Goal: Task Accomplishment & Management: Use online tool/utility

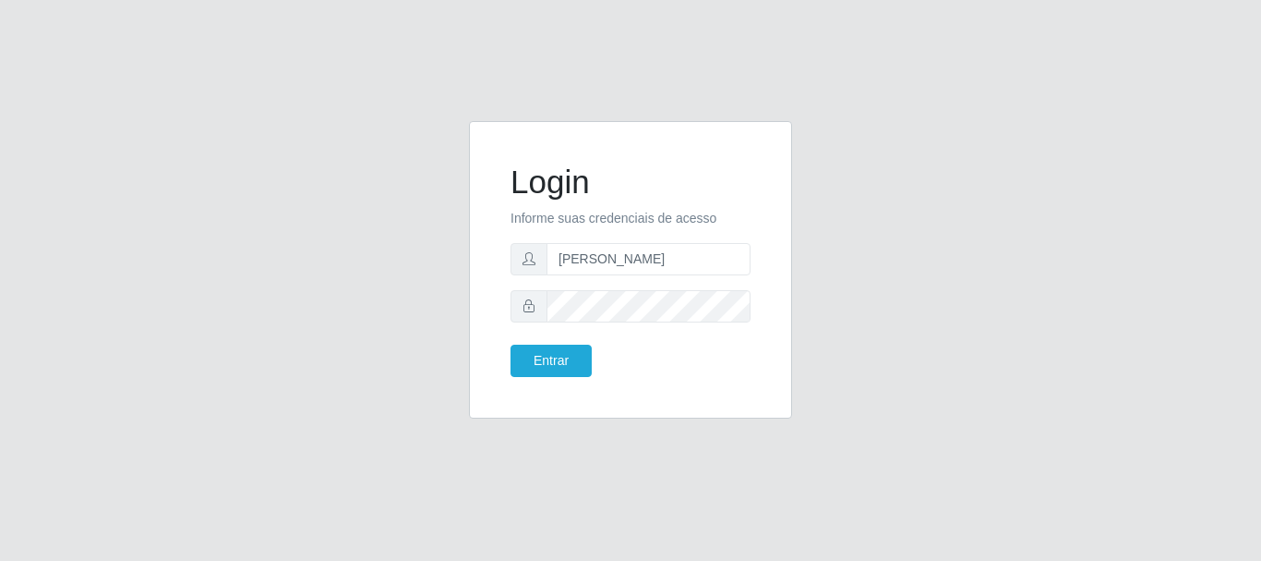
click at [565, 263] on input "[PERSON_NAME]" at bounding box center [649, 259] width 204 height 32
click at [566, 361] on button "Entrar" at bounding box center [551, 360] width 81 height 32
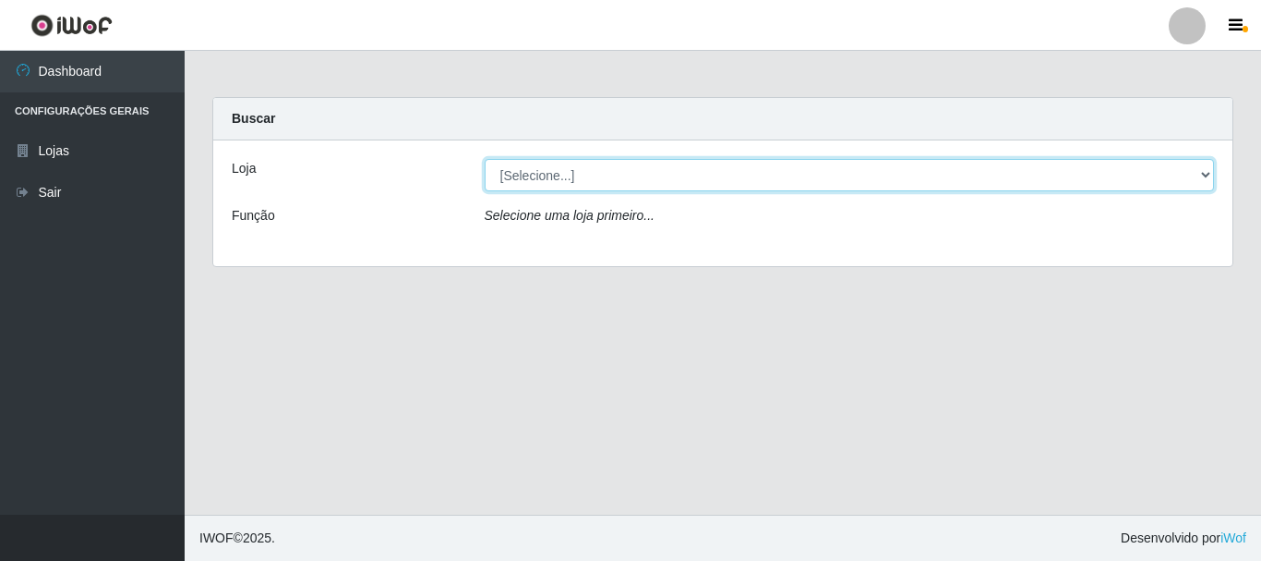
click at [675, 187] on select "[Selecione...] Bemais Supermercados - [GEOGRAPHIC_DATA]" at bounding box center [850, 175] width 730 height 32
select select "249"
click at [485, 159] on select "[Selecione...] Bemais Supermercados - [GEOGRAPHIC_DATA]" at bounding box center [850, 175] width 730 height 32
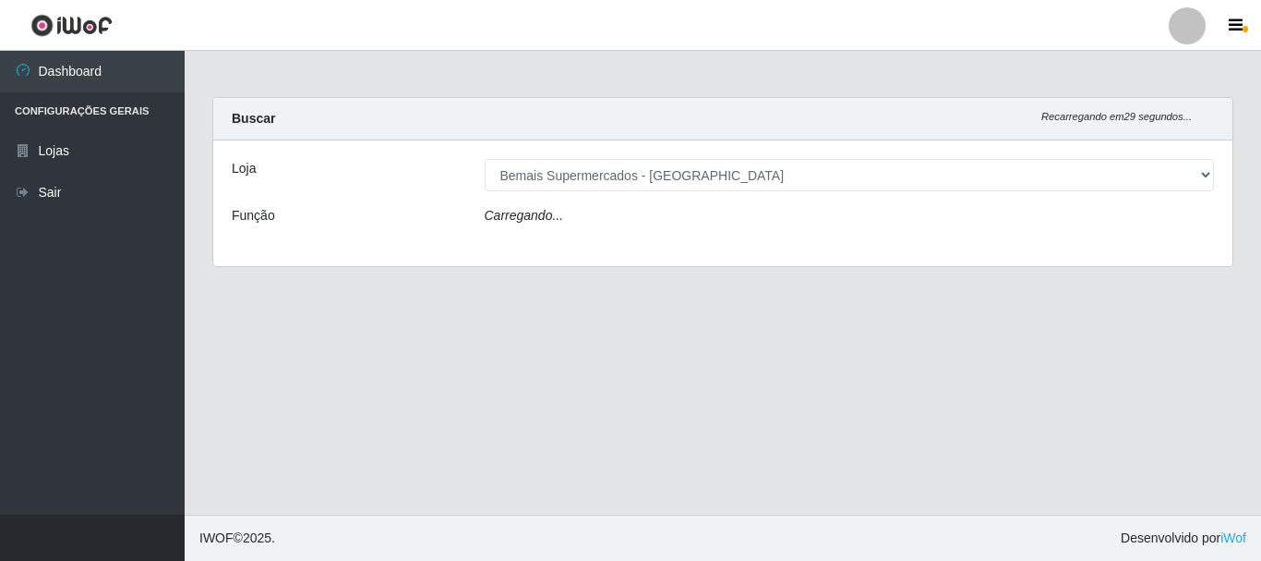
click at [622, 223] on div "Carregando..." at bounding box center [850, 219] width 758 height 27
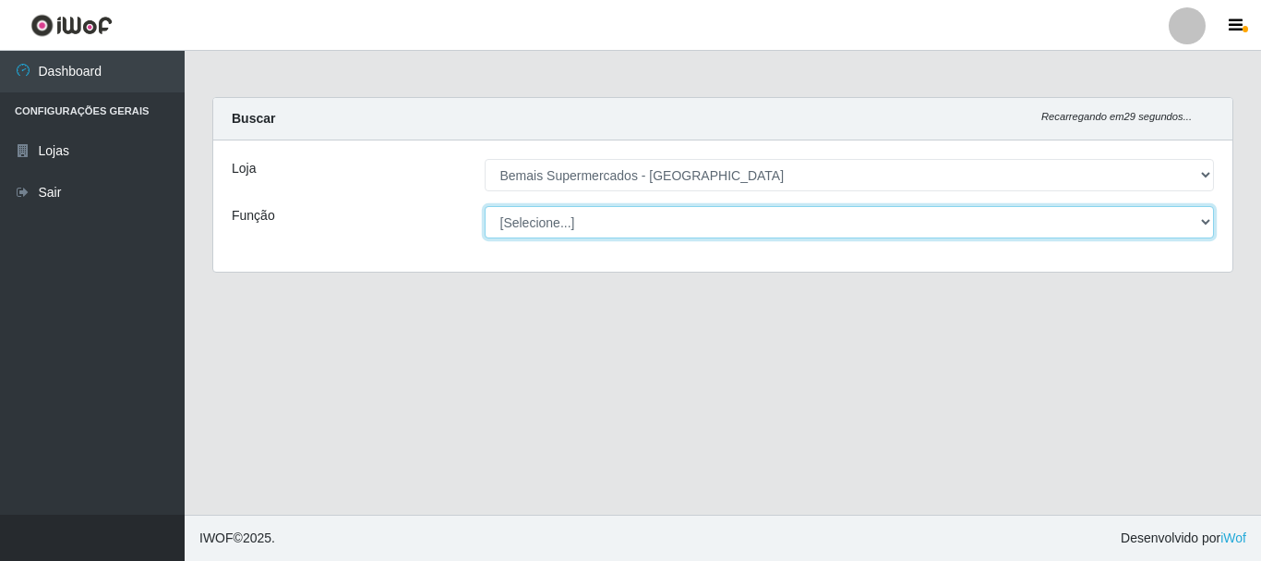
click at [622, 223] on select "[Selecione...] ASG ASG + ASG ++ Auxiliar de Depósito Auxiliar de Depósito + Aux…" at bounding box center [850, 222] width 730 height 32
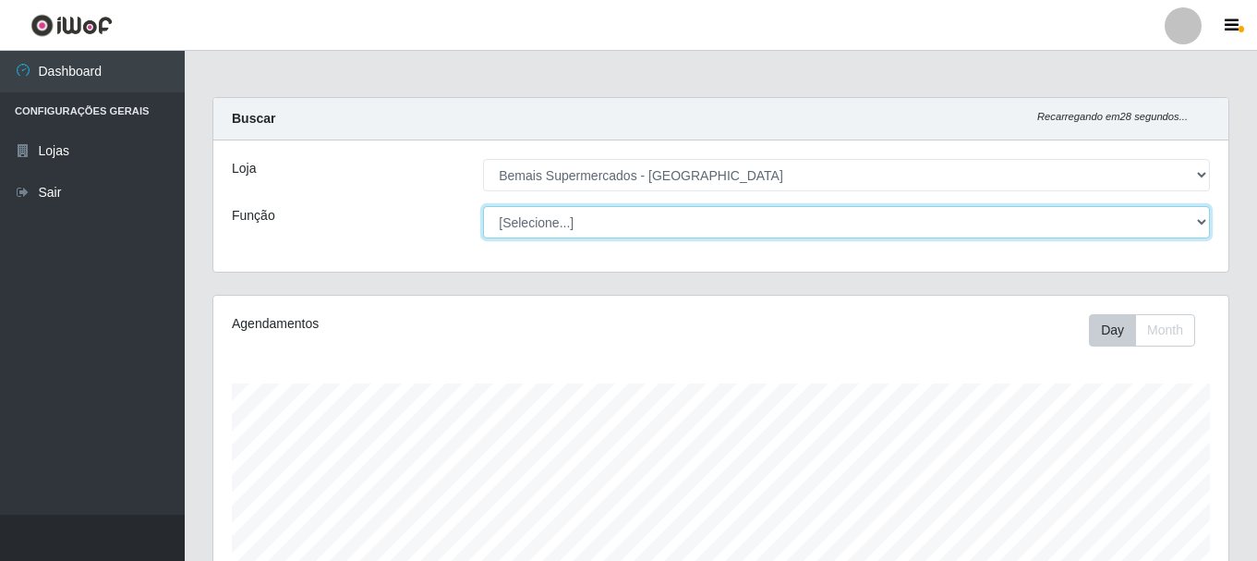
scroll to position [383, 1015]
select select "73"
click at [483, 206] on select "[Selecione...] ASG ASG + ASG ++ Auxiliar de Depósito Auxiliar de Depósito + Aux…" at bounding box center [846, 222] width 727 height 32
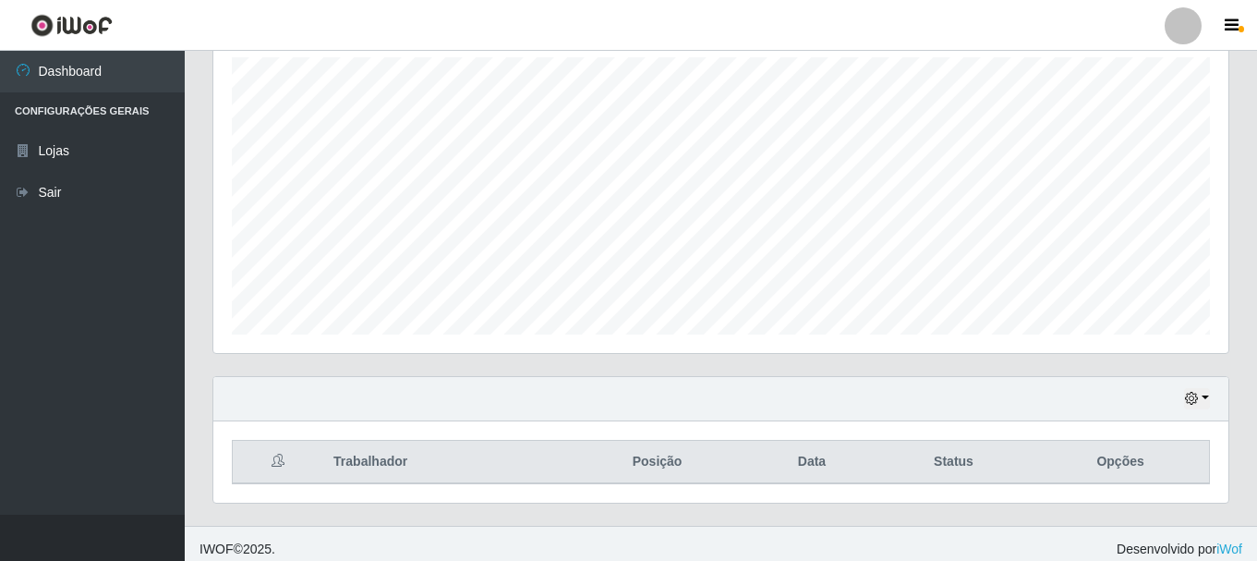
scroll to position [337, 0]
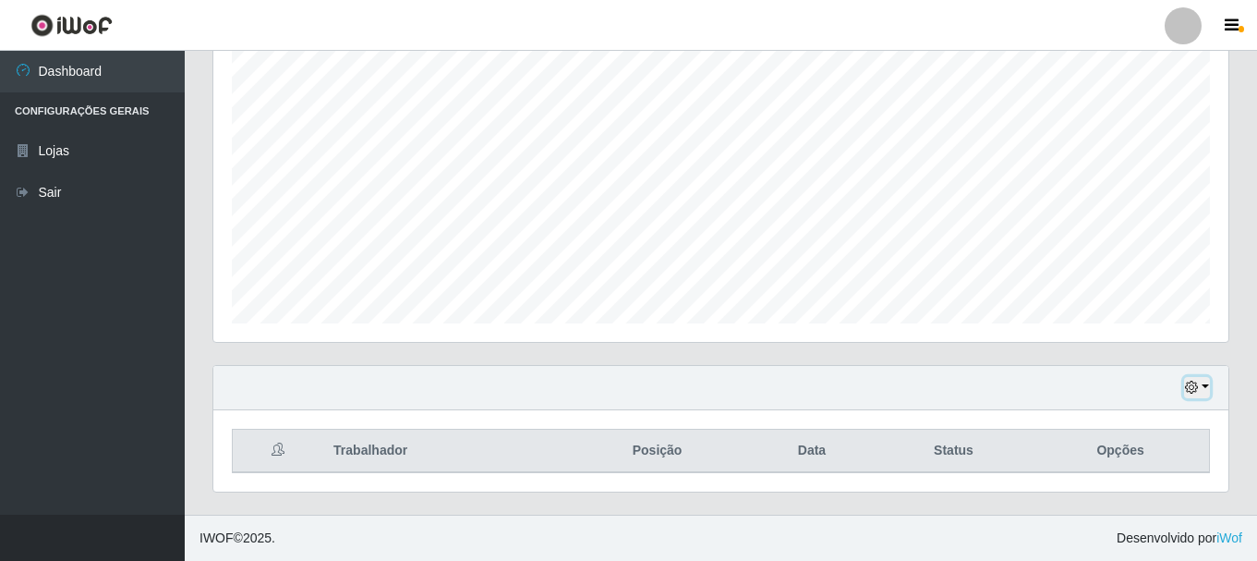
click at [1203, 380] on button "button" at bounding box center [1197, 387] width 26 height 21
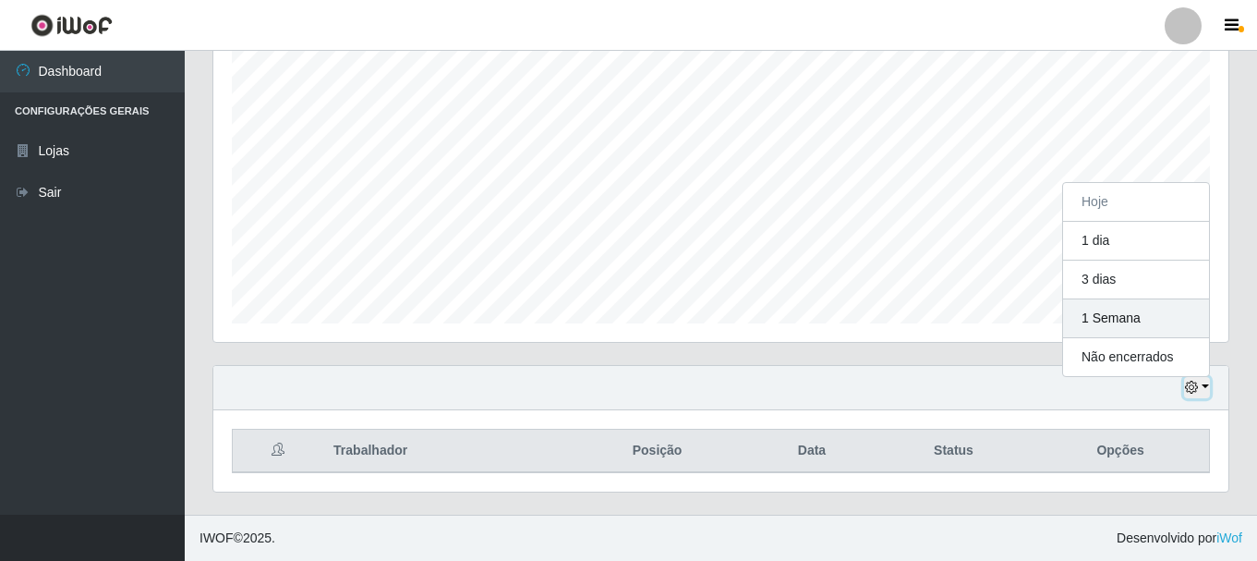
scroll to position [383, 1015]
click at [1152, 327] on button "1 Semana" at bounding box center [1136, 318] width 146 height 39
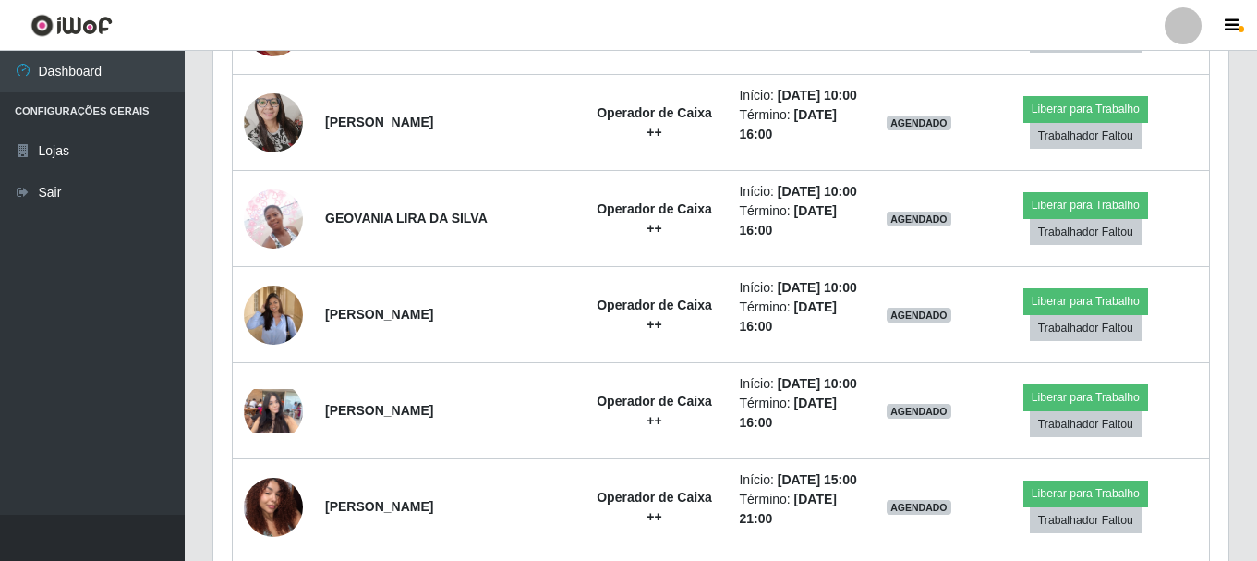
scroll to position [1385, 0]
